Goal: Task Accomplishment & Management: Use online tool/utility

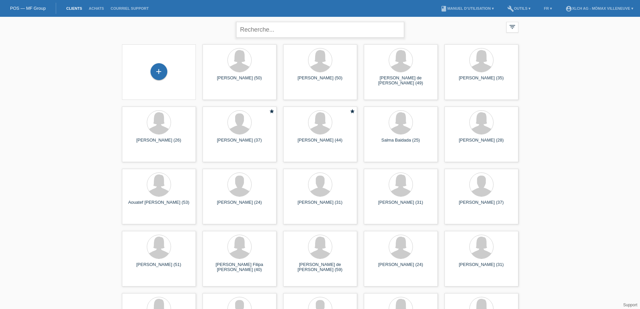
click at [269, 31] on input "text" at bounding box center [320, 30] width 168 height 16
type input "Victor PANYARSKIY"
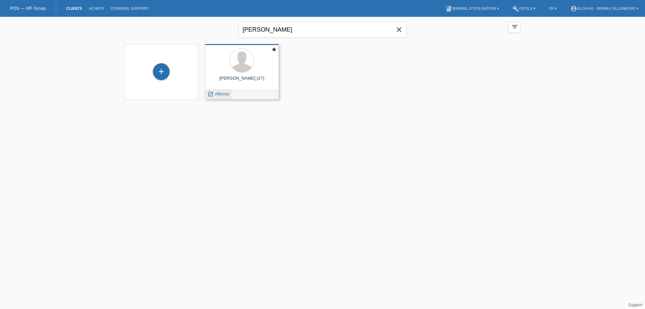
click at [212, 95] on icon "launch" at bounding box center [211, 94] width 6 height 6
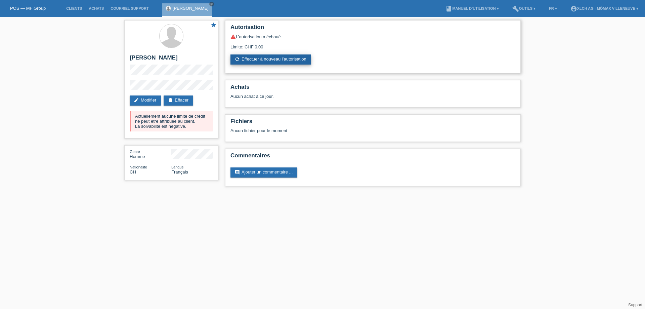
click at [274, 59] on link "refresh Effectuer à nouveau l’autorisation" at bounding box center [270, 59] width 81 height 10
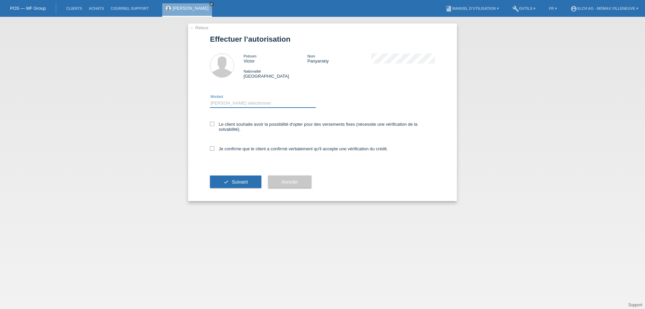
click at [229, 101] on select "Veuillez sélectionner CHF 1.00 - CHF 499.00 CHF 500.00 - CHF 1'999.00 CHF 2'000…" at bounding box center [263, 103] width 106 height 8
select select "3"
click at [210, 99] on select "Veuillez sélectionner CHF 1.00 - CHF 499.00 CHF 500.00 - CHF 1'999.00 CHF 2'000…" at bounding box center [263, 103] width 106 height 8
click at [213, 148] on icon at bounding box center [212, 148] width 4 height 4
click at [213, 148] on input "Je confirme que le client a confirmé verbalement qu'il accepte une vérification…" at bounding box center [212, 148] width 4 height 4
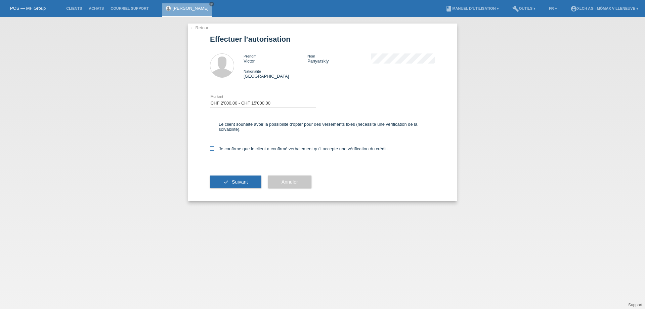
checkbox input "true"
click at [236, 182] on span "Suivant" at bounding box center [240, 181] width 16 height 5
